Goal: Submit feedback/report problem

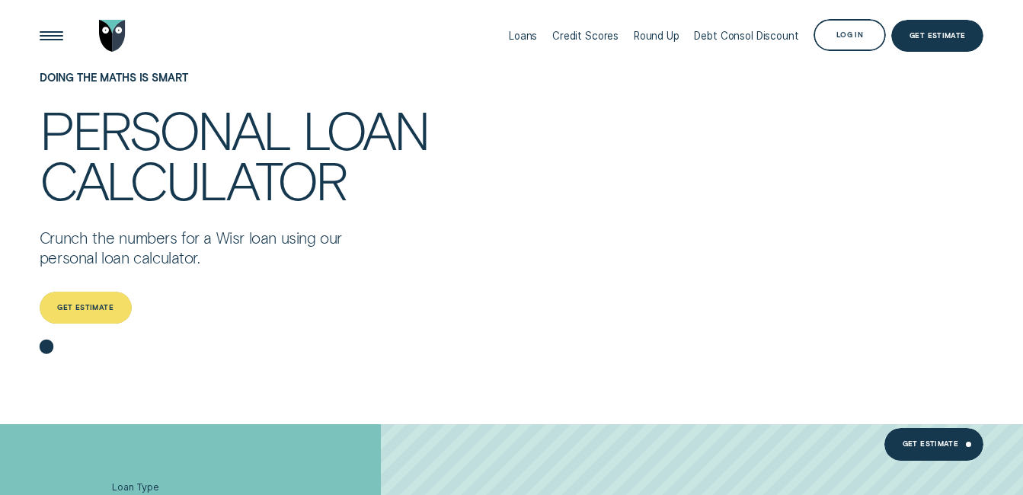
drag, startPoint x: 0, startPoint y: 0, endPoint x: 88, endPoint y: 300, distance: 312.9
click at [88, 300] on div "Get estimate" at bounding box center [86, 308] width 92 height 32
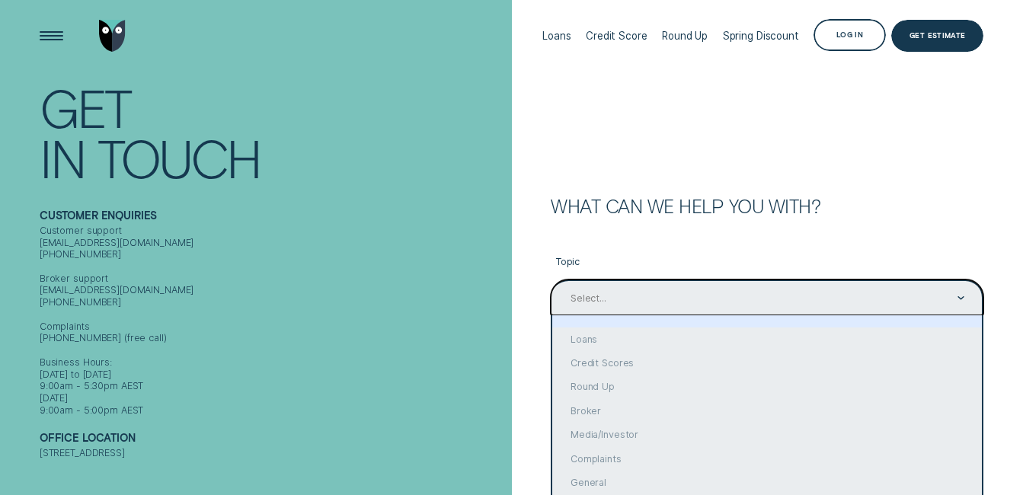
click at [921, 299] on div "option focused, 1 of 10. 10 results available. Use Up and Down to choose option…" at bounding box center [767, 298] width 433 height 36
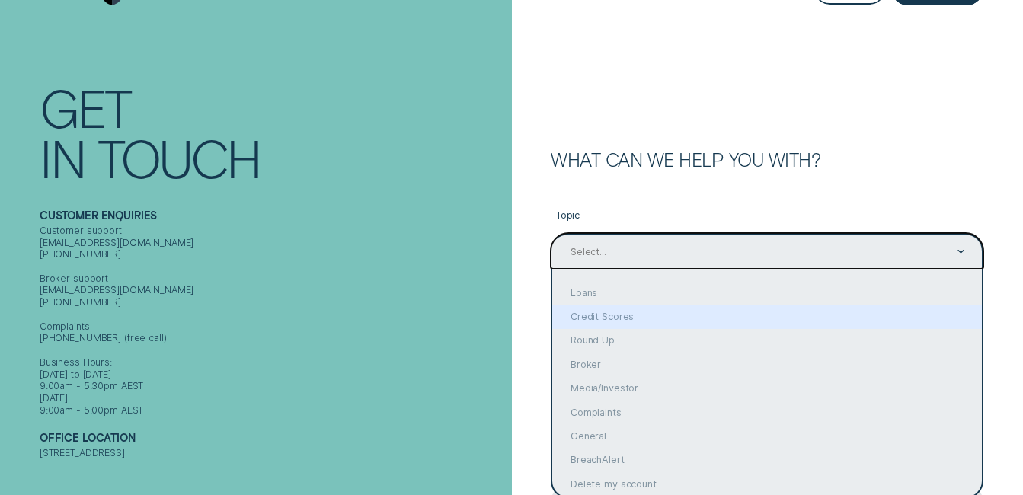
scroll to position [56, 0]
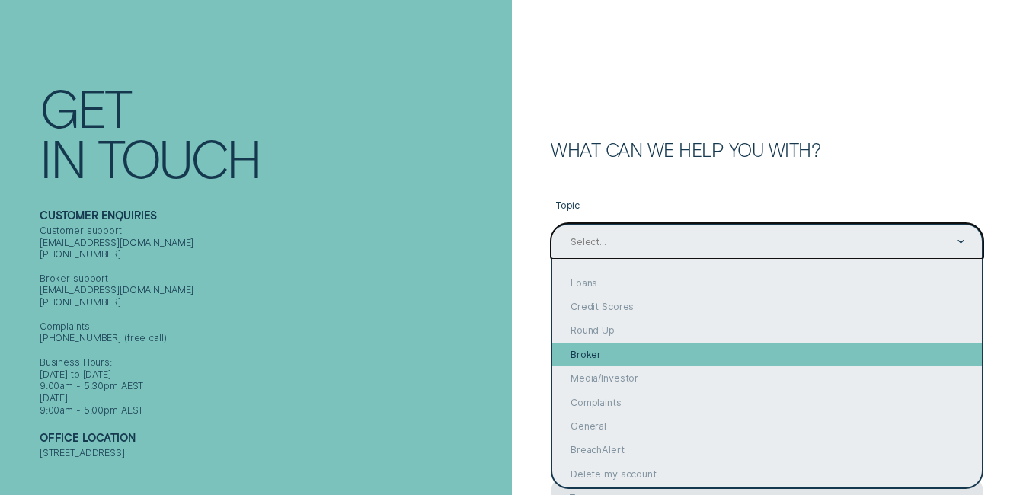
click at [801, 343] on div "Broker" at bounding box center [767, 355] width 430 height 24
type input "Broker"
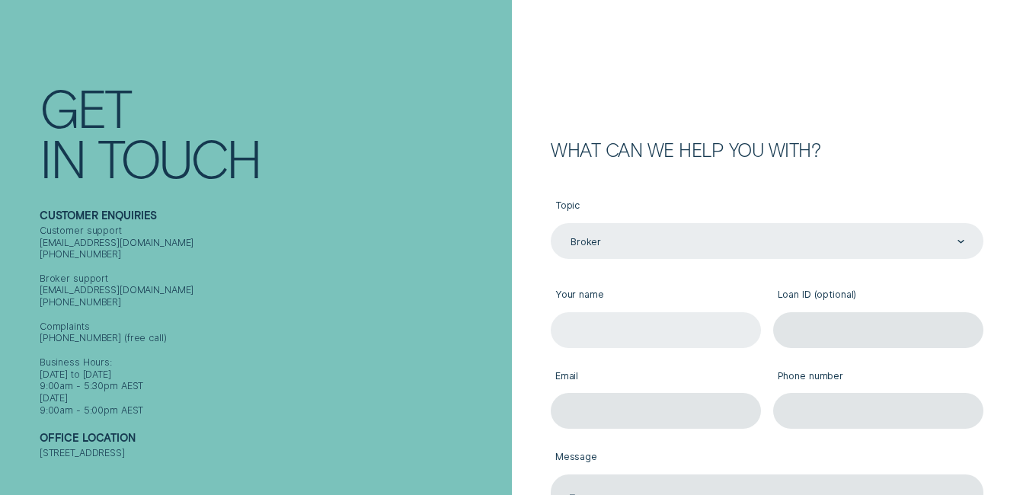
click at [644, 329] on input "Your name" at bounding box center [656, 330] width 210 height 36
type input "Hellieh Basirnia"
type input "hbasirnia@yahoo.com"
type input "0490795573"
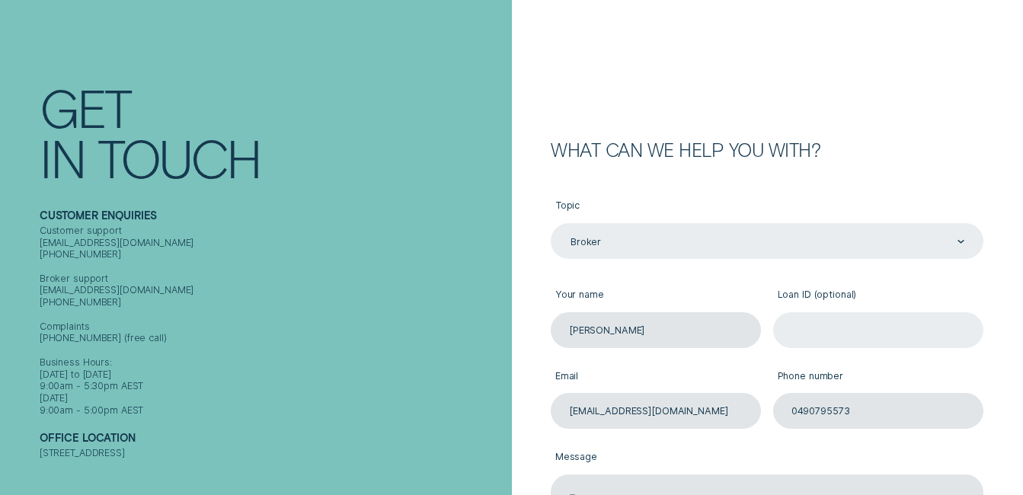
click at [860, 318] on input "Loan ID (optional)" at bounding box center [878, 330] width 210 height 36
paste input "955655"
type input "955655"
click at [549, 402] on div "Email hbasirnia@yahoo.com" at bounding box center [657, 388] width 222 height 81
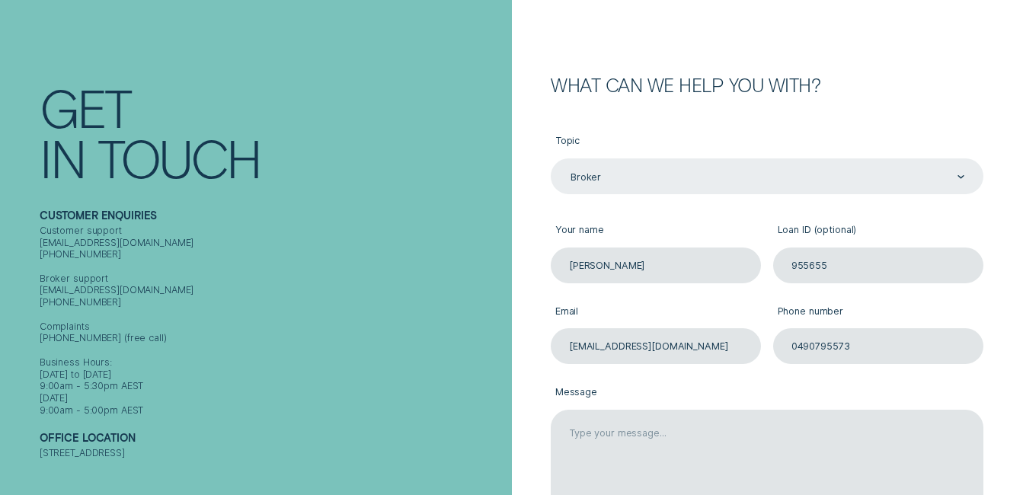
scroll to position [196, 0]
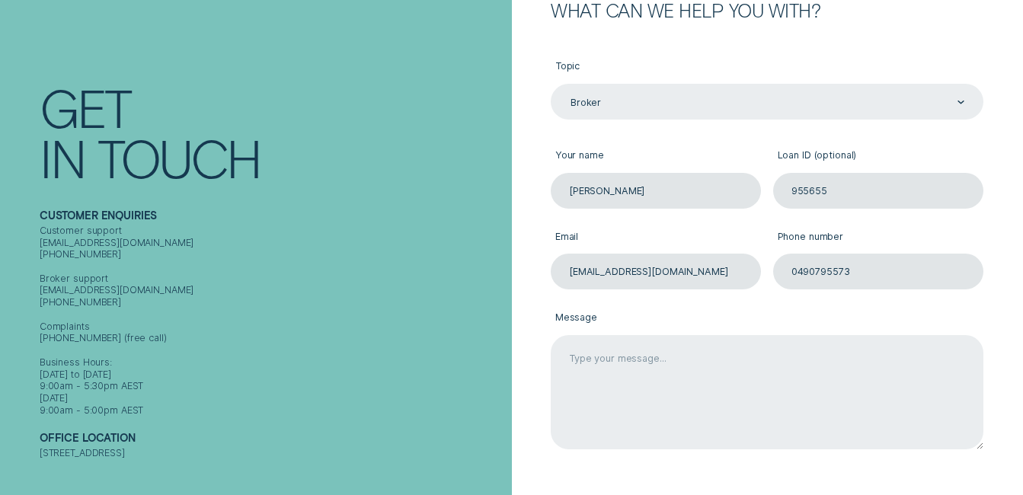
click at [582, 365] on textarea "Message" at bounding box center [767, 392] width 433 height 115
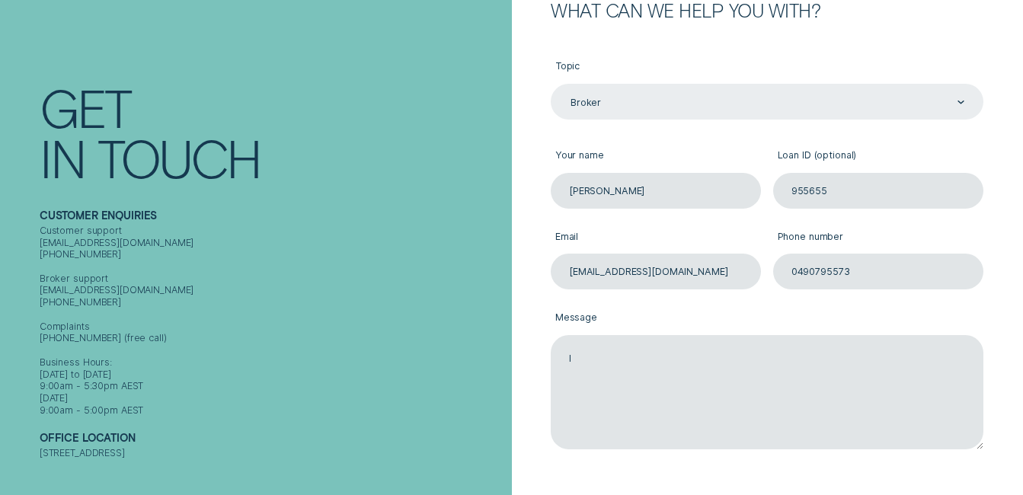
type textarea "I"
type textarea "M"
type textarea "E"
type textarea "A"
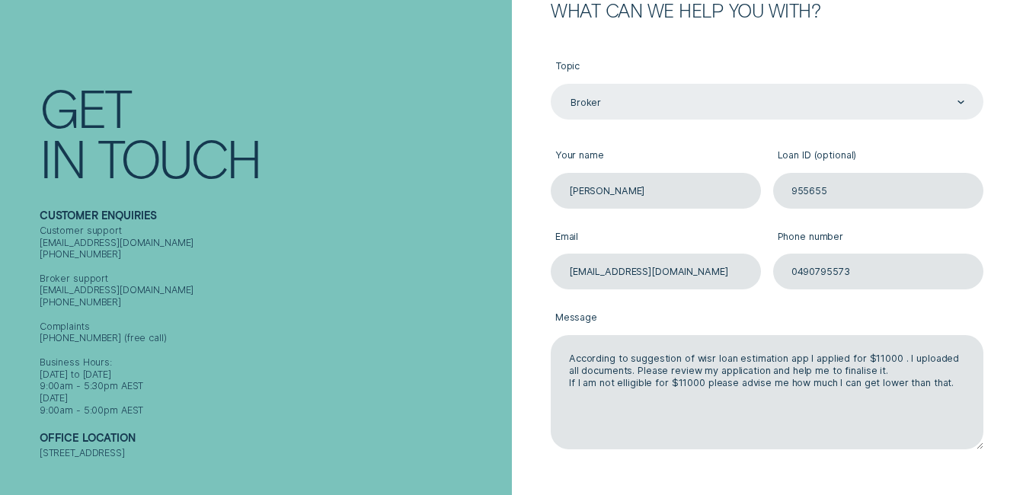
drag, startPoint x: 958, startPoint y: 386, endPoint x: 549, endPoint y: 356, distance: 409.5
click at [549, 356] on div "Message According to suggestion of wisr loan estimation app I applied for $1100…" at bounding box center [768, 371] width 444 height 162
paste textarea "Based on the recommendation from the Wisr loan estimation app, I’ve applied for…"
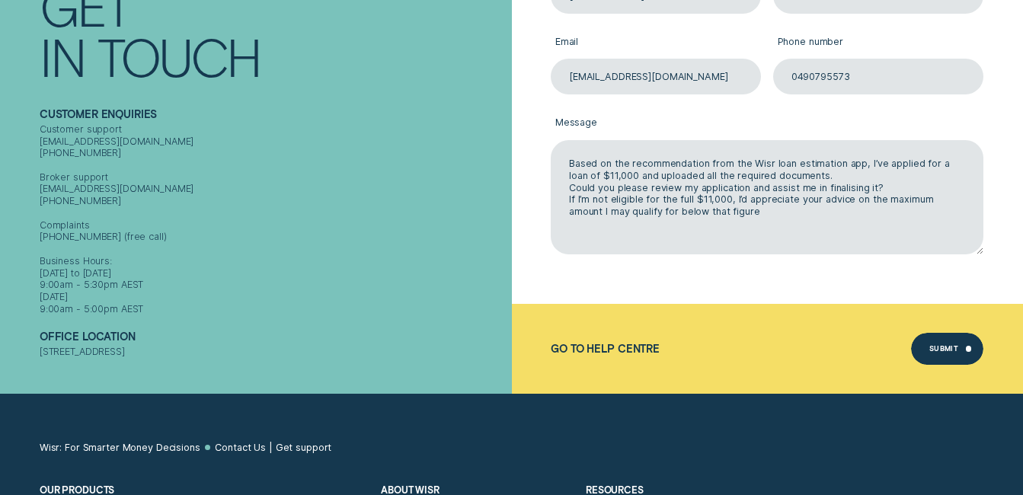
scroll to position [390, 0]
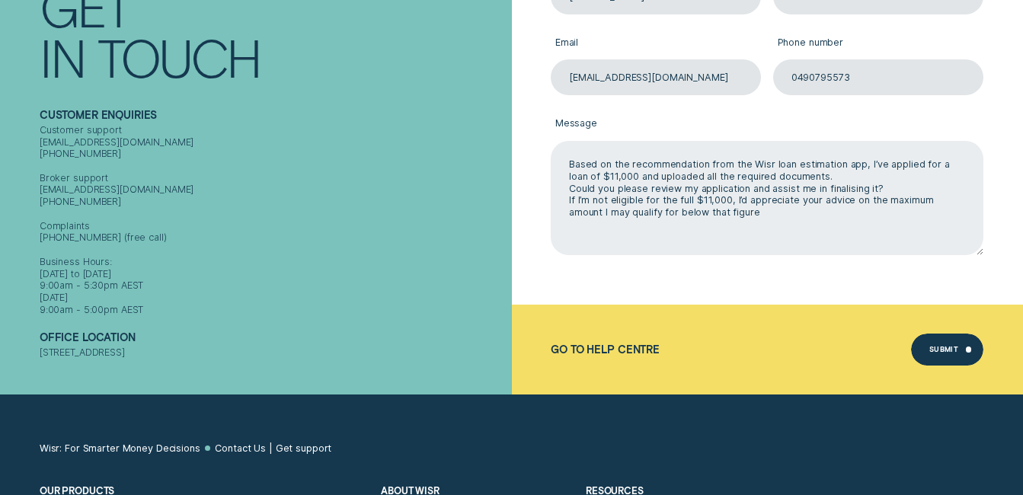
click at [728, 214] on textarea "Based on the recommendation from the Wisr loan estimation app, I’ve applied for…" at bounding box center [767, 198] width 433 height 115
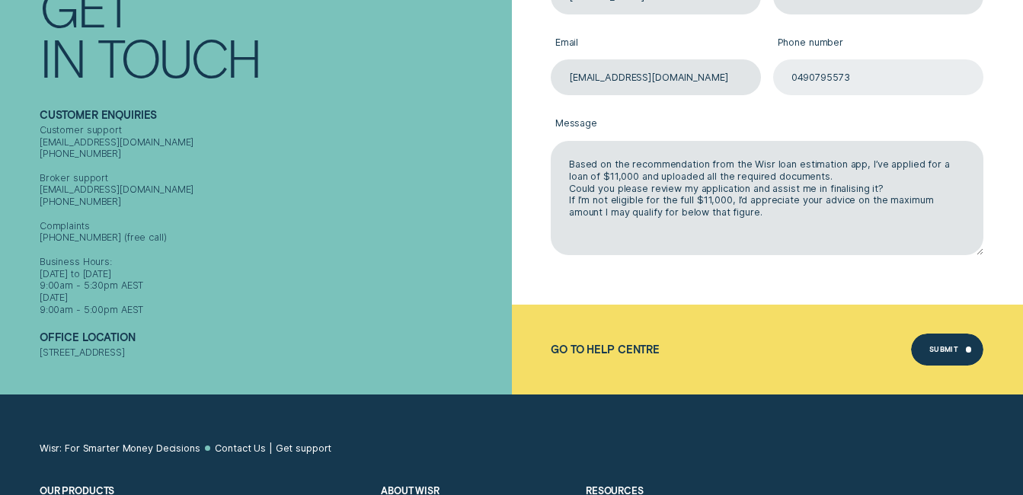
type textarea "Based on the recommendation from the Wisr loan estimation app, I’ve applied for…"
click at [853, 73] on input "0490795573" at bounding box center [878, 77] width 210 height 36
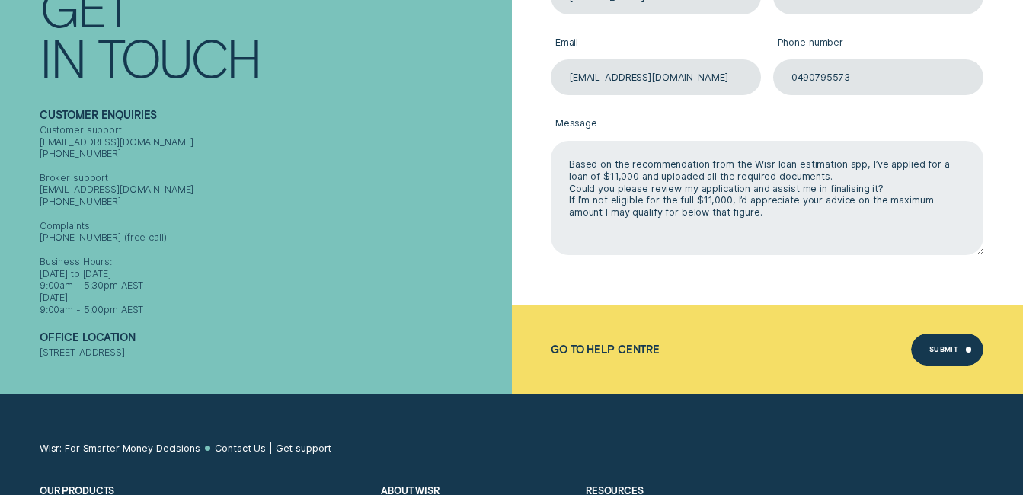
click at [725, 187] on textarea "Based on the recommendation from the Wisr loan estimation app, I’ve applied for…" at bounding box center [767, 198] width 433 height 115
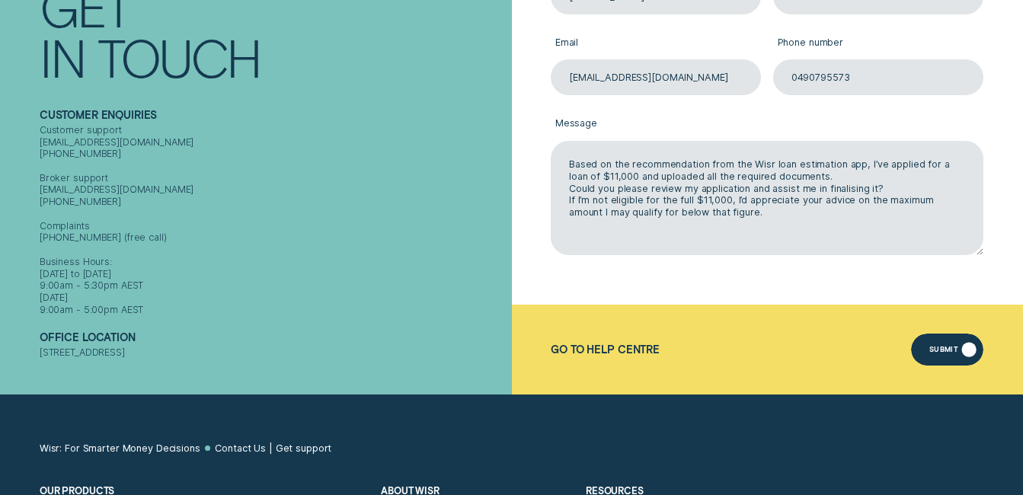
click at [941, 344] on div "Submit" at bounding box center [947, 350] width 72 height 32
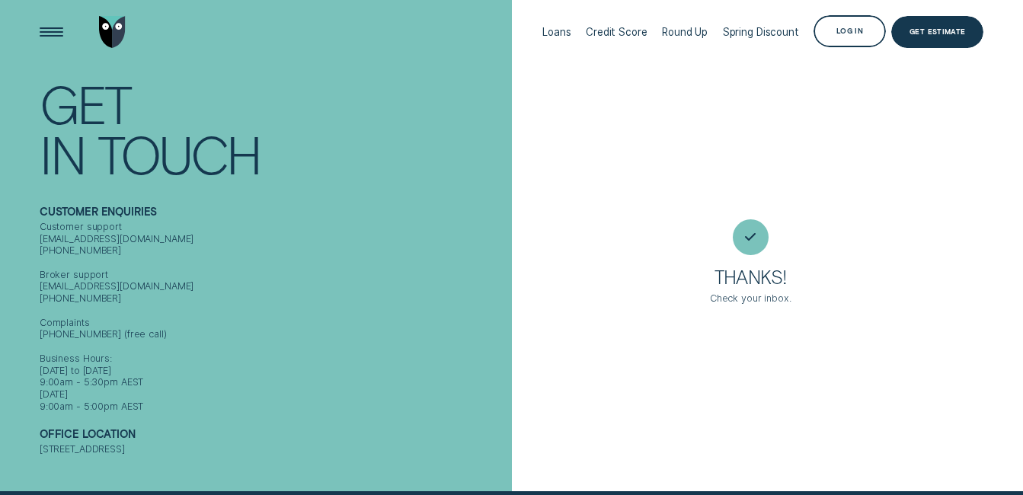
scroll to position [0, 0]
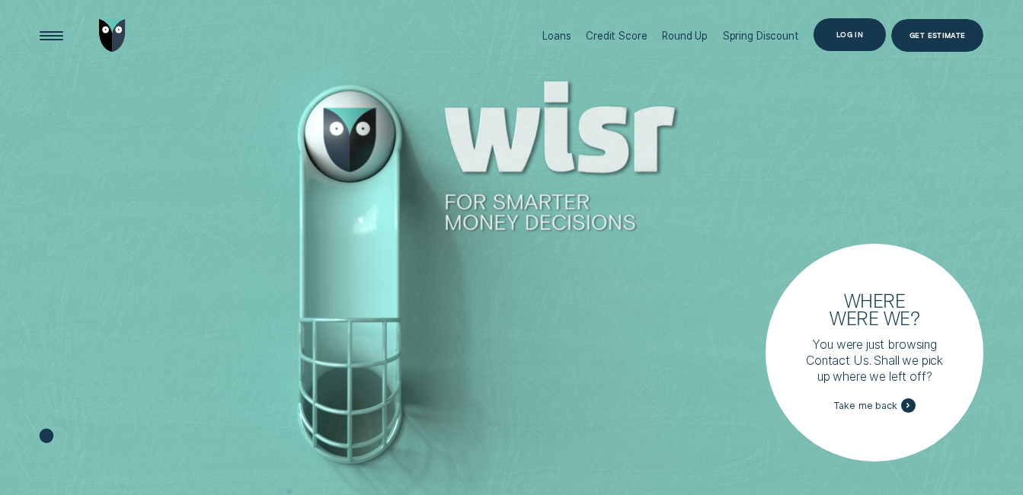
click at [854, 39] on div "Log in" at bounding box center [850, 34] width 72 height 32
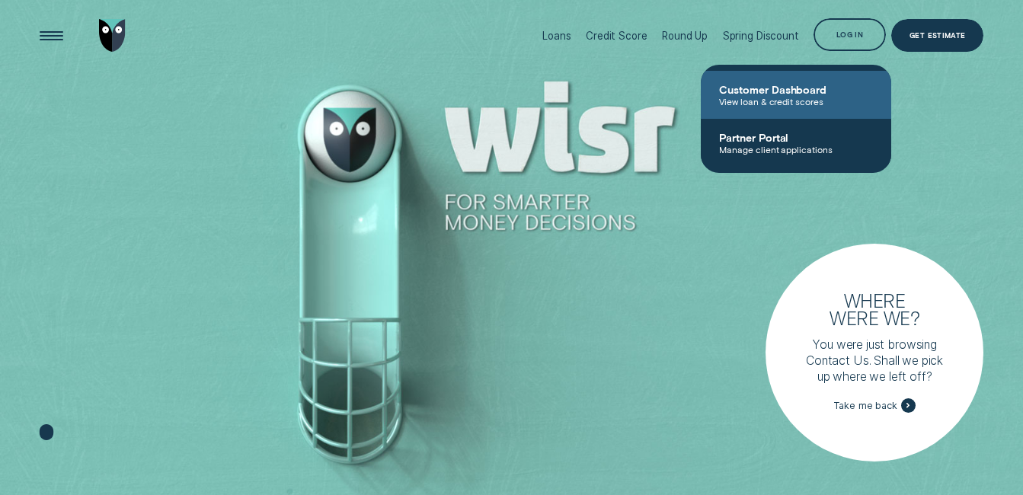
click at [778, 93] on span "Customer Dashboard" at bounding box center [796, 89] width 154 height 13
